Goal: Communication & Community: Connect with others

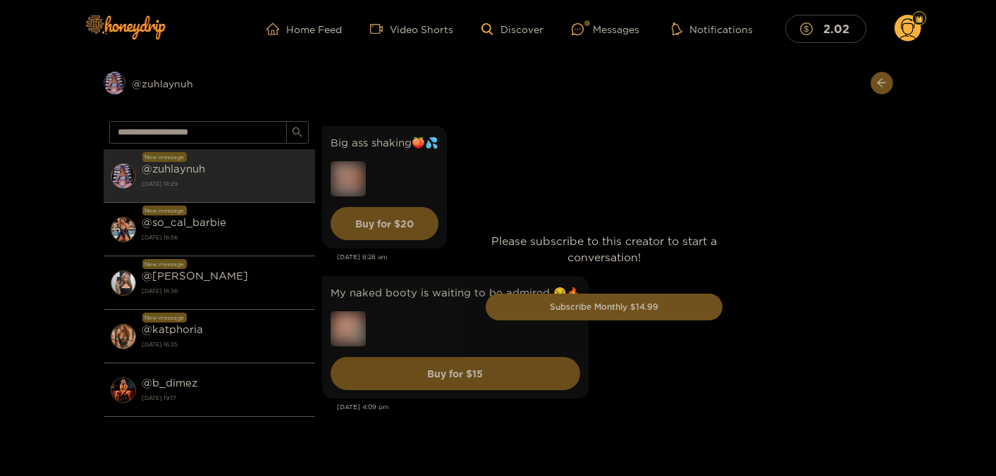
scroll to position [4664, 0]
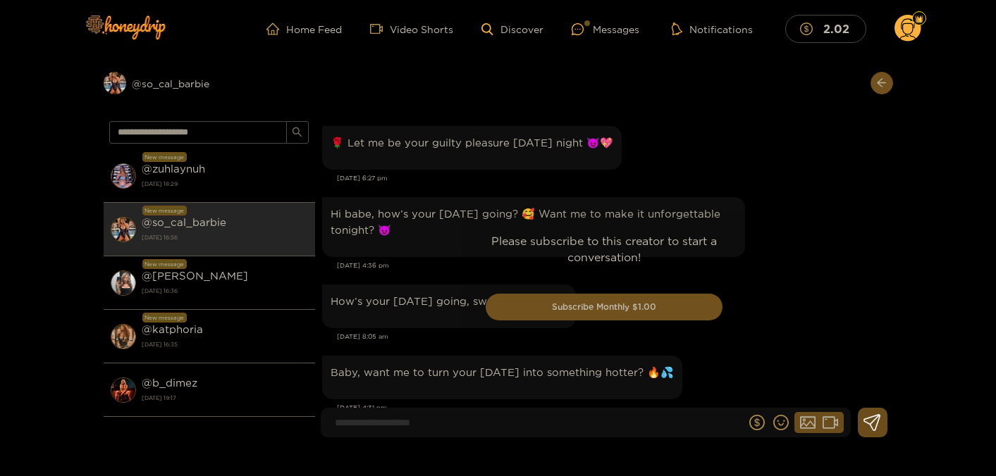
scroll to position [2887, 0]
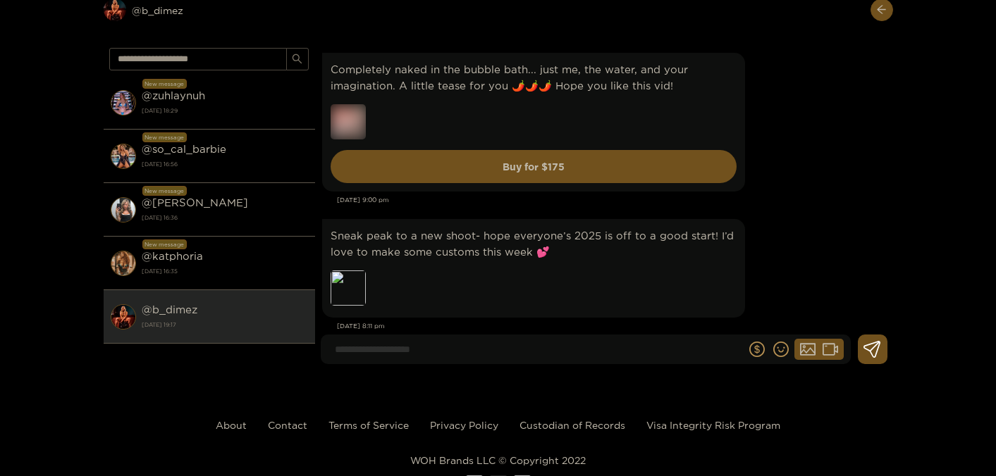
scroll to position [10490, 0]
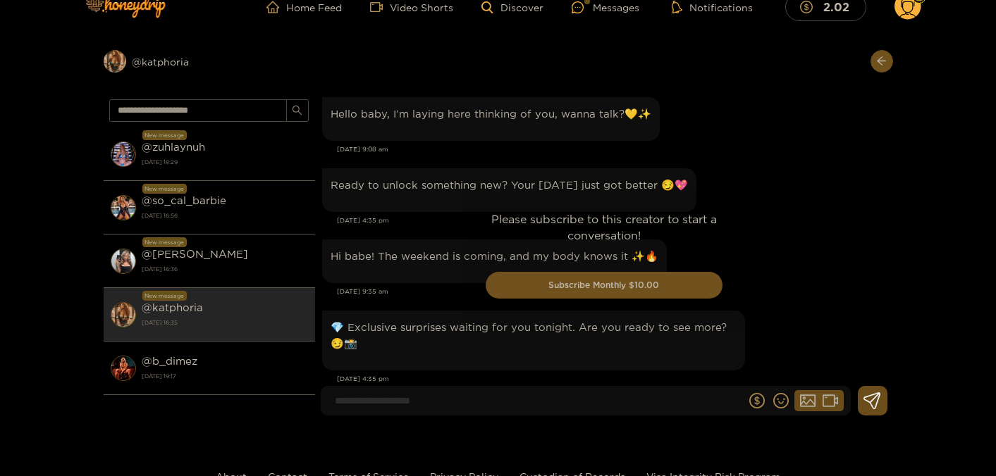
scroll to position [3426, 0]
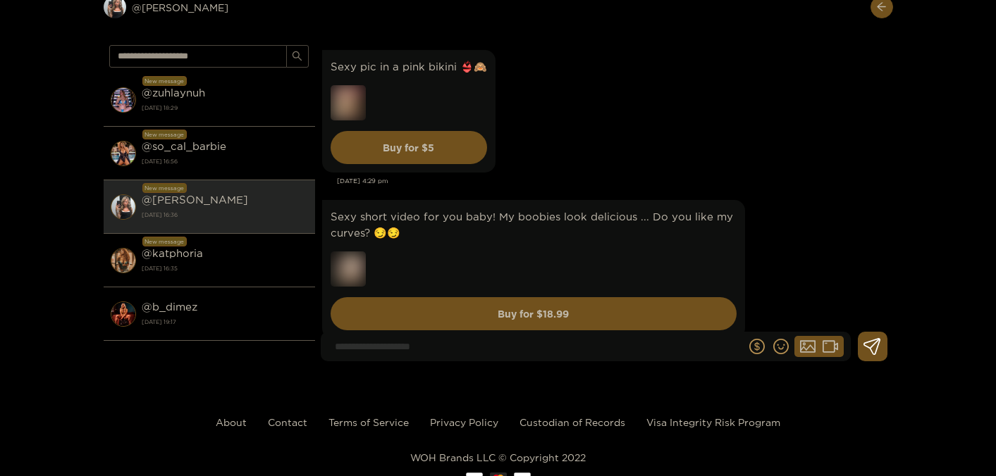
scroll to position [49963, 0]
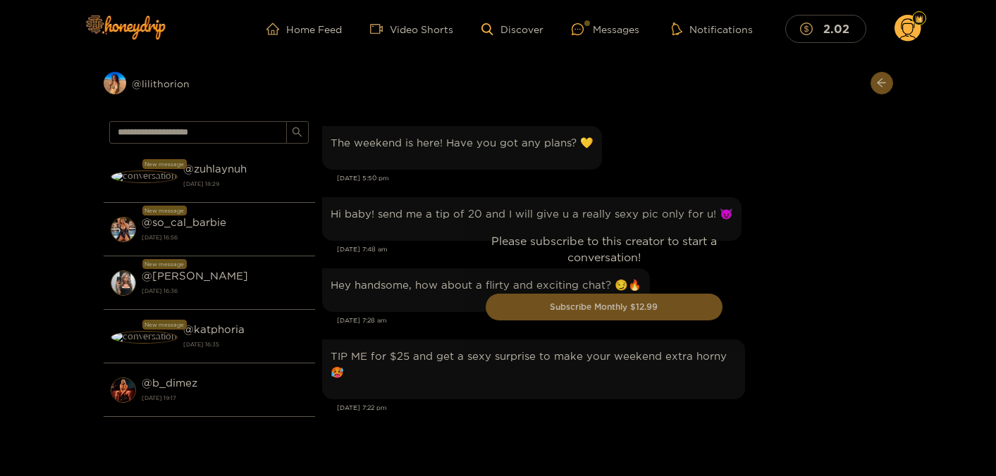
scroll to position [1591, 0]
